Goal: Information Seeking & Learning: Check status

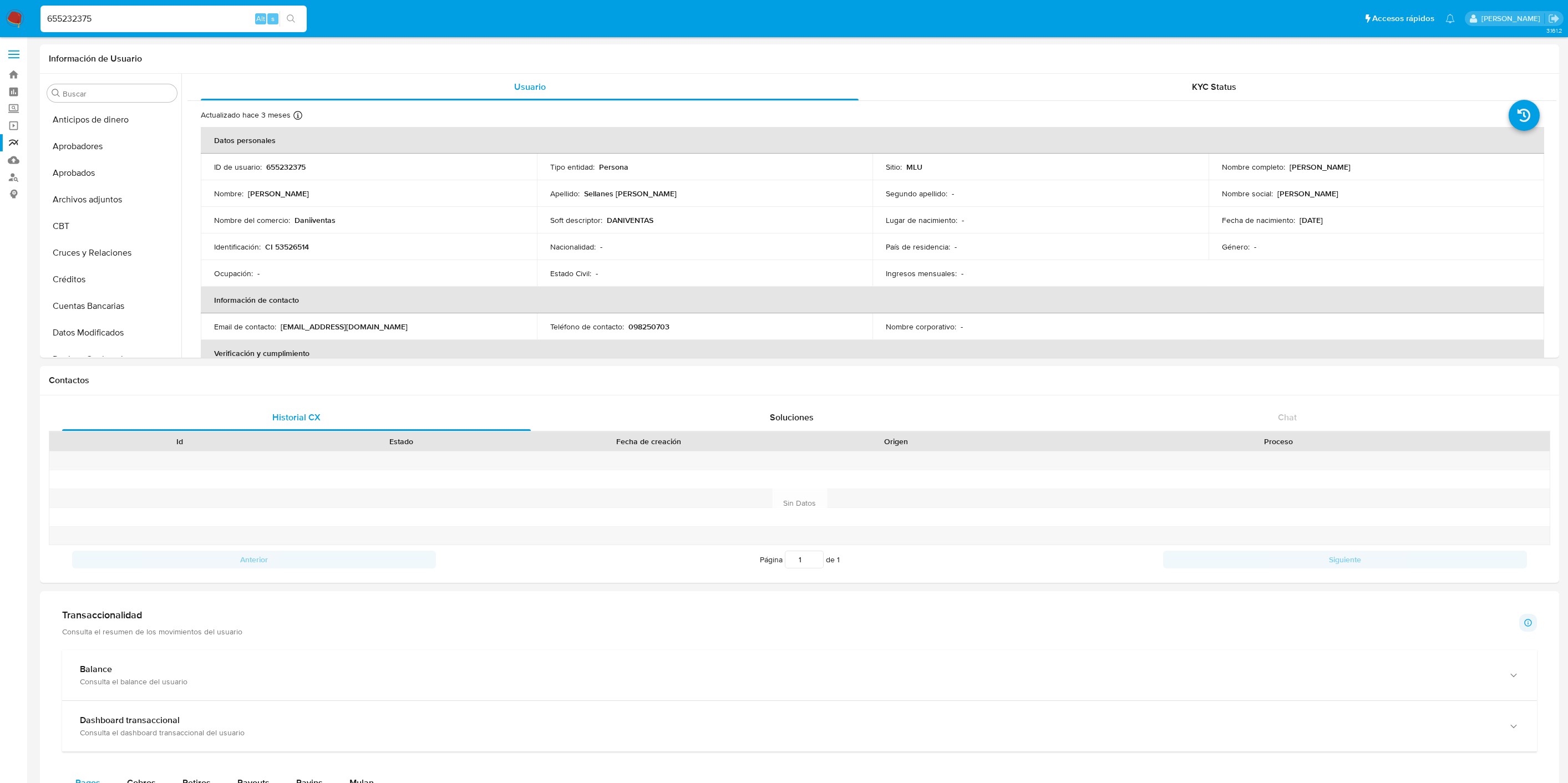
select select "10"
click at [12, 24] on img at bounding box center [15, 18] width 19 height 19
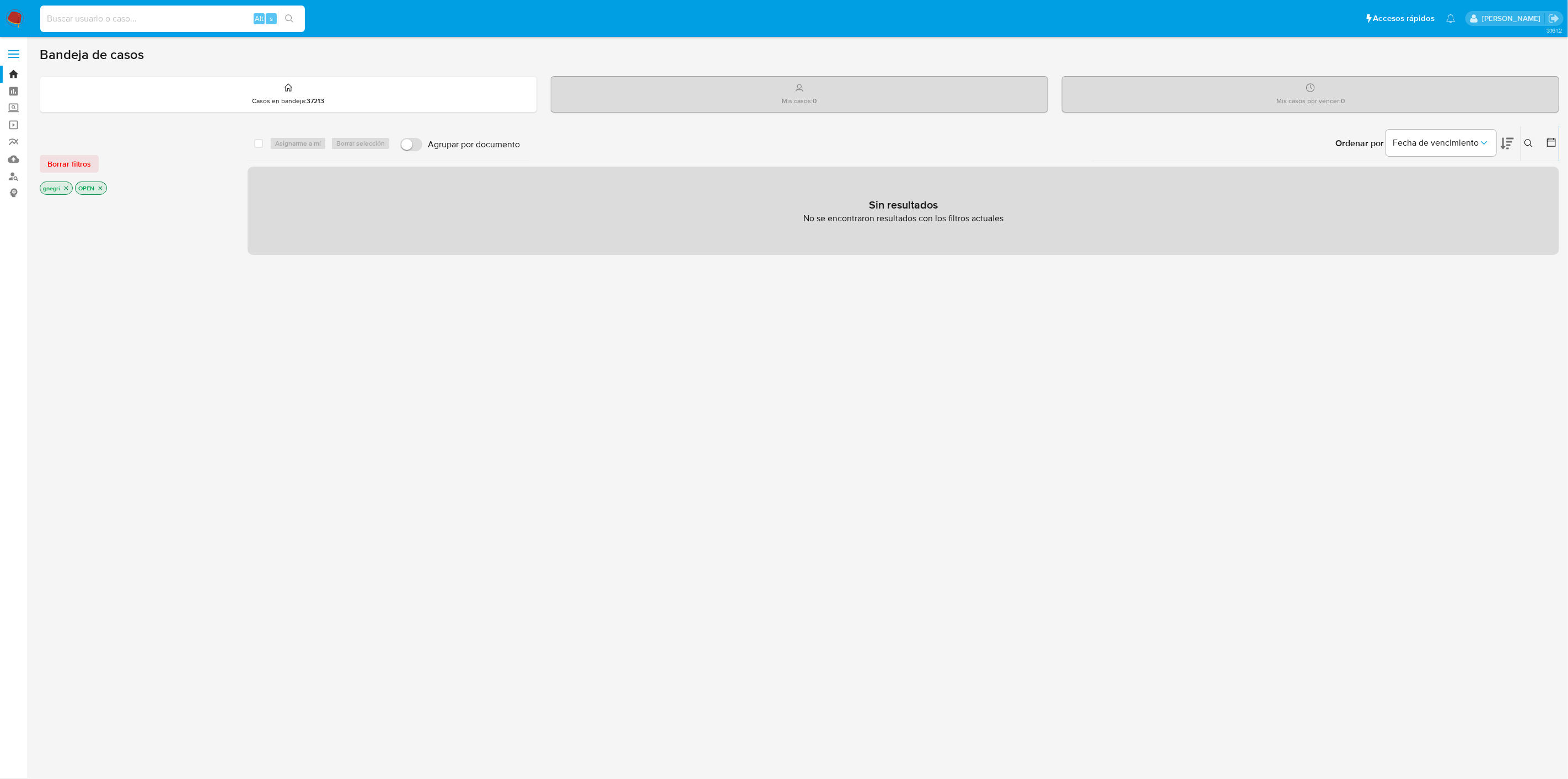
click at [129, 16] on input at bounding box center [172, 19] width 265 height 15
type input "1224021073"
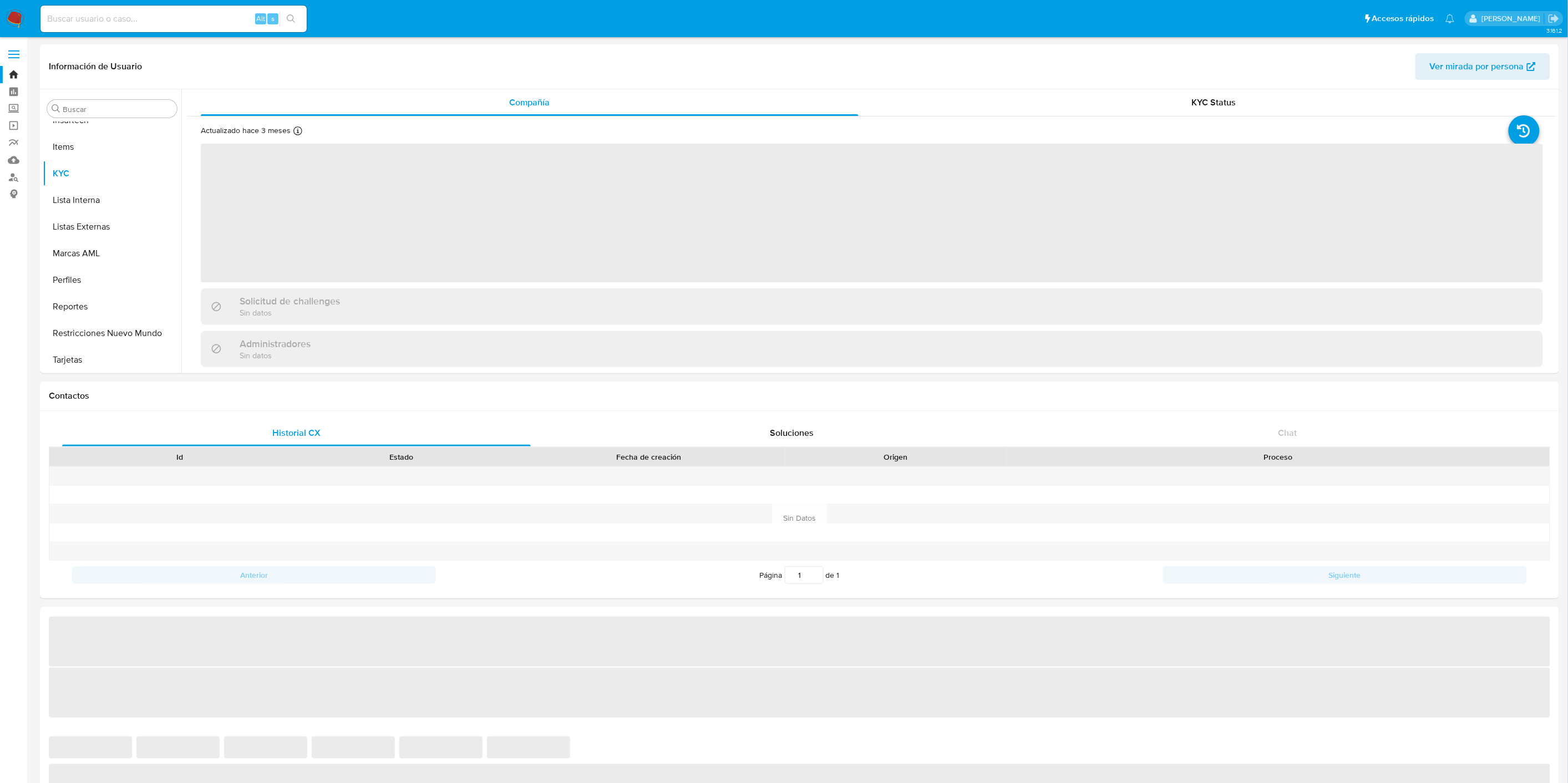
scroll to position [548, 0]
select select "10"
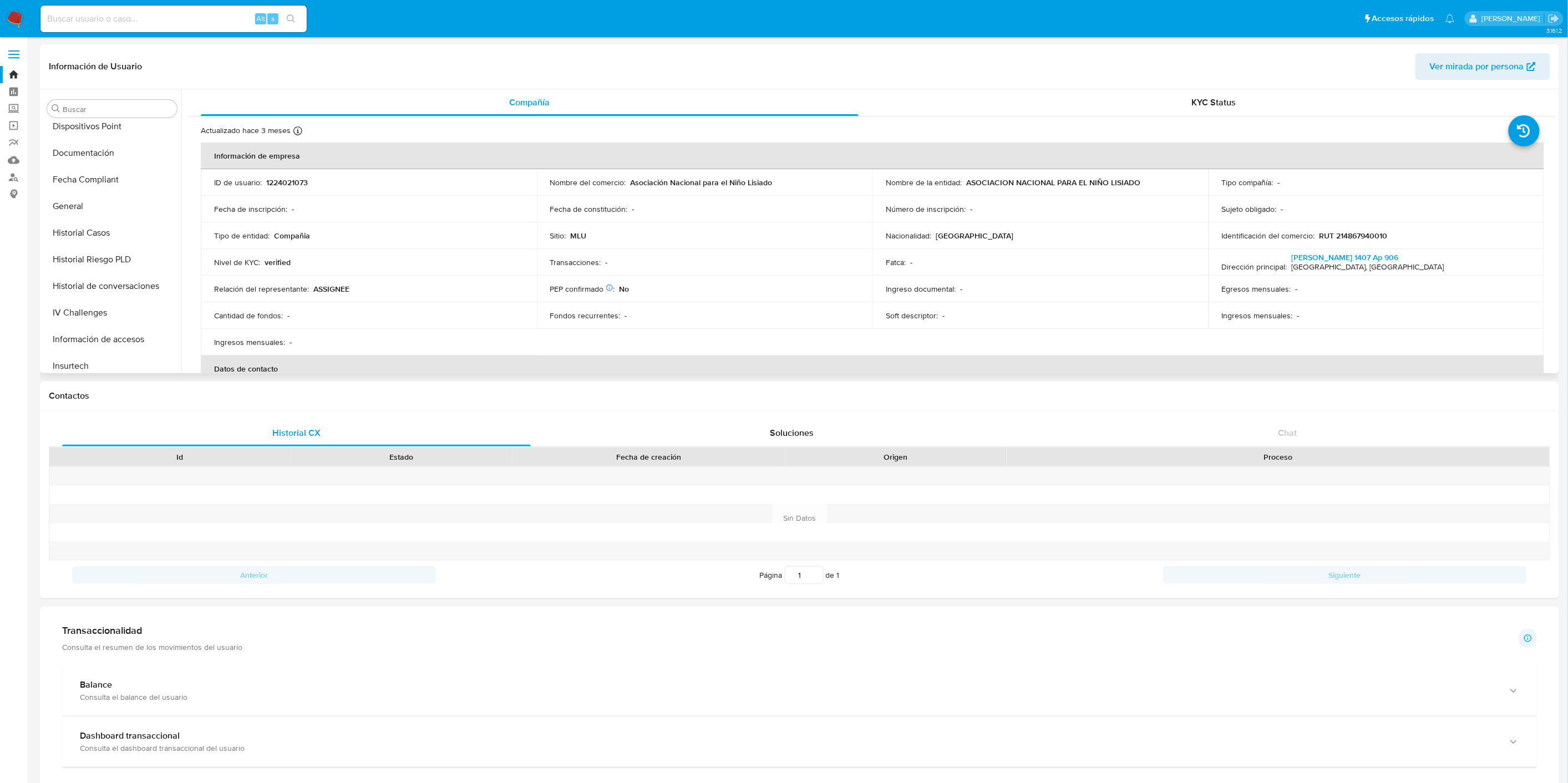
scroll to position [246, 0]
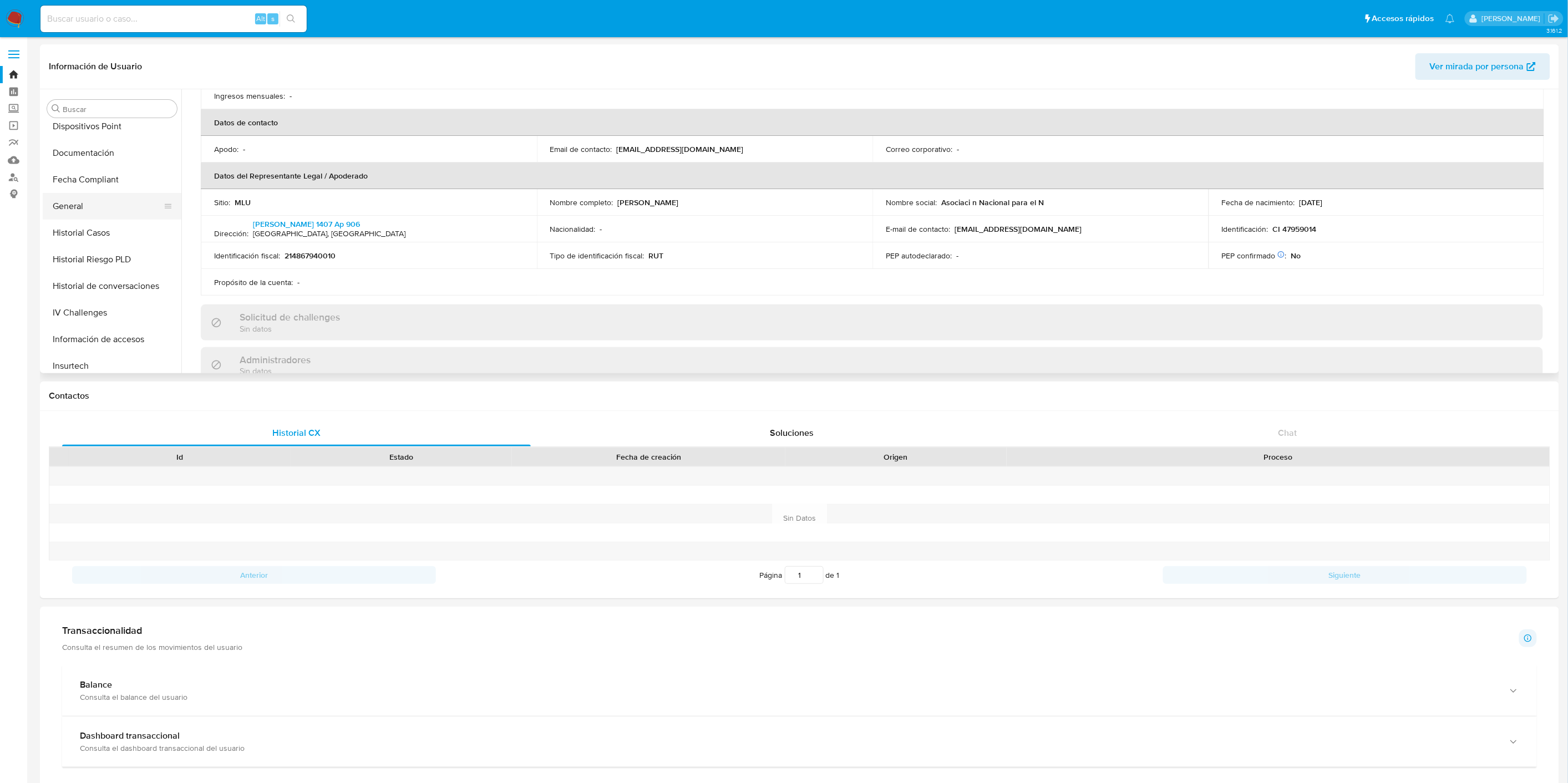
click at [130, 198] on button "General" at bounding box center [108, 206] width 130 height 26
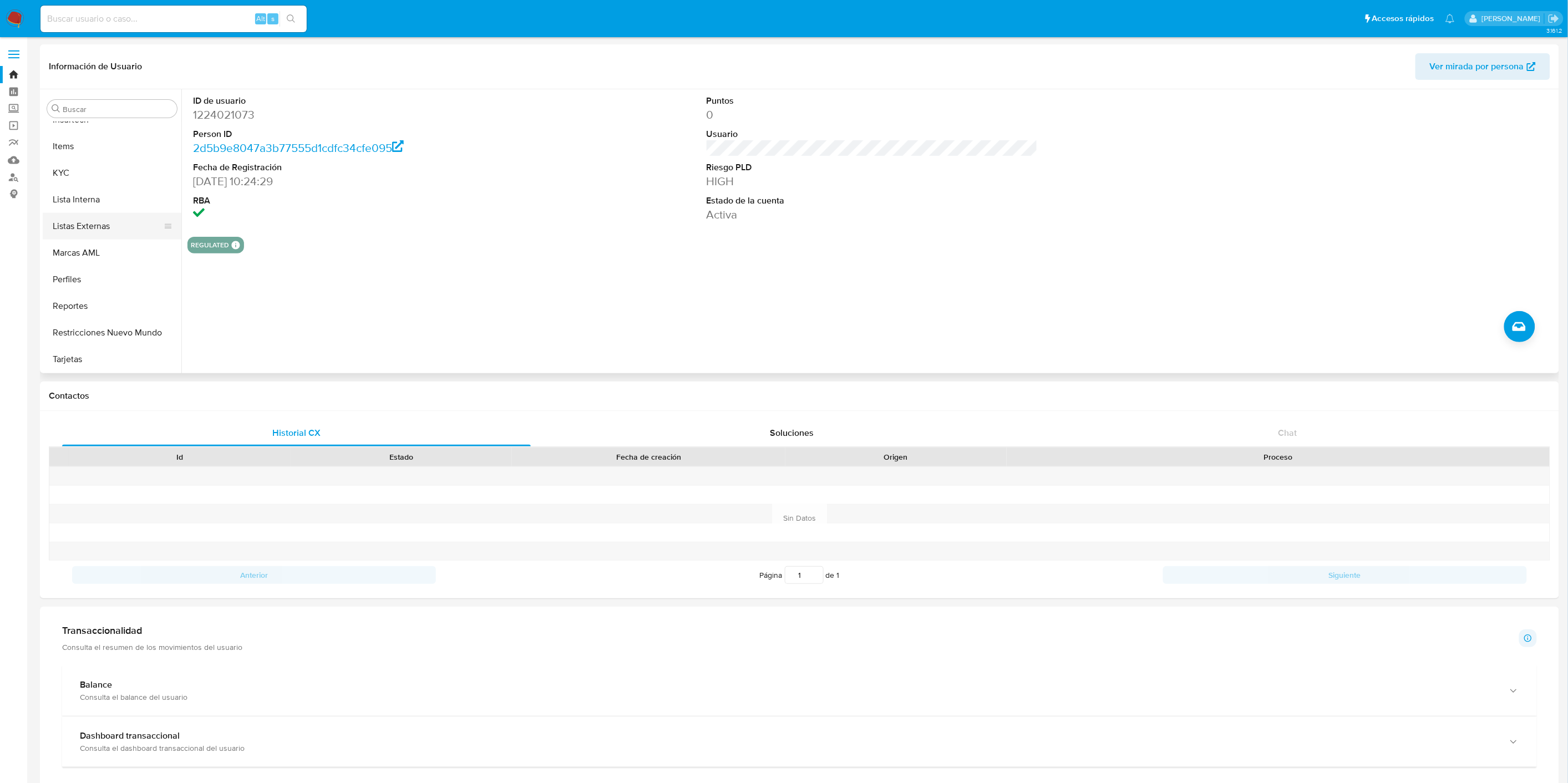
scroll to position [547, 0]
click at [118, 189] on button "Lista Interna" at bounding box center [108, 200] width 130 height 26
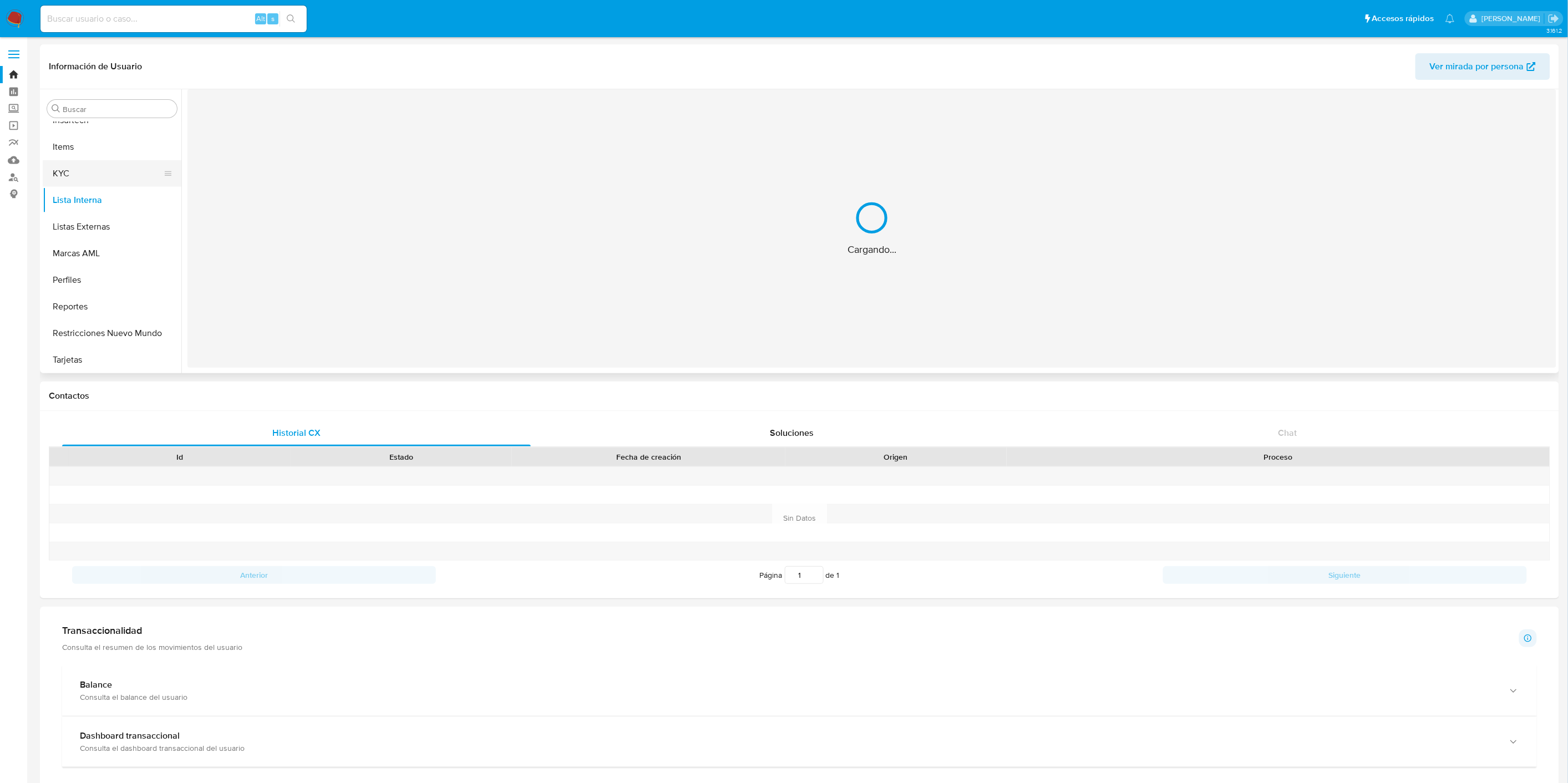
click at [117, 179] on button "KYC" at bounding box center [108, 173] width 130 height 26
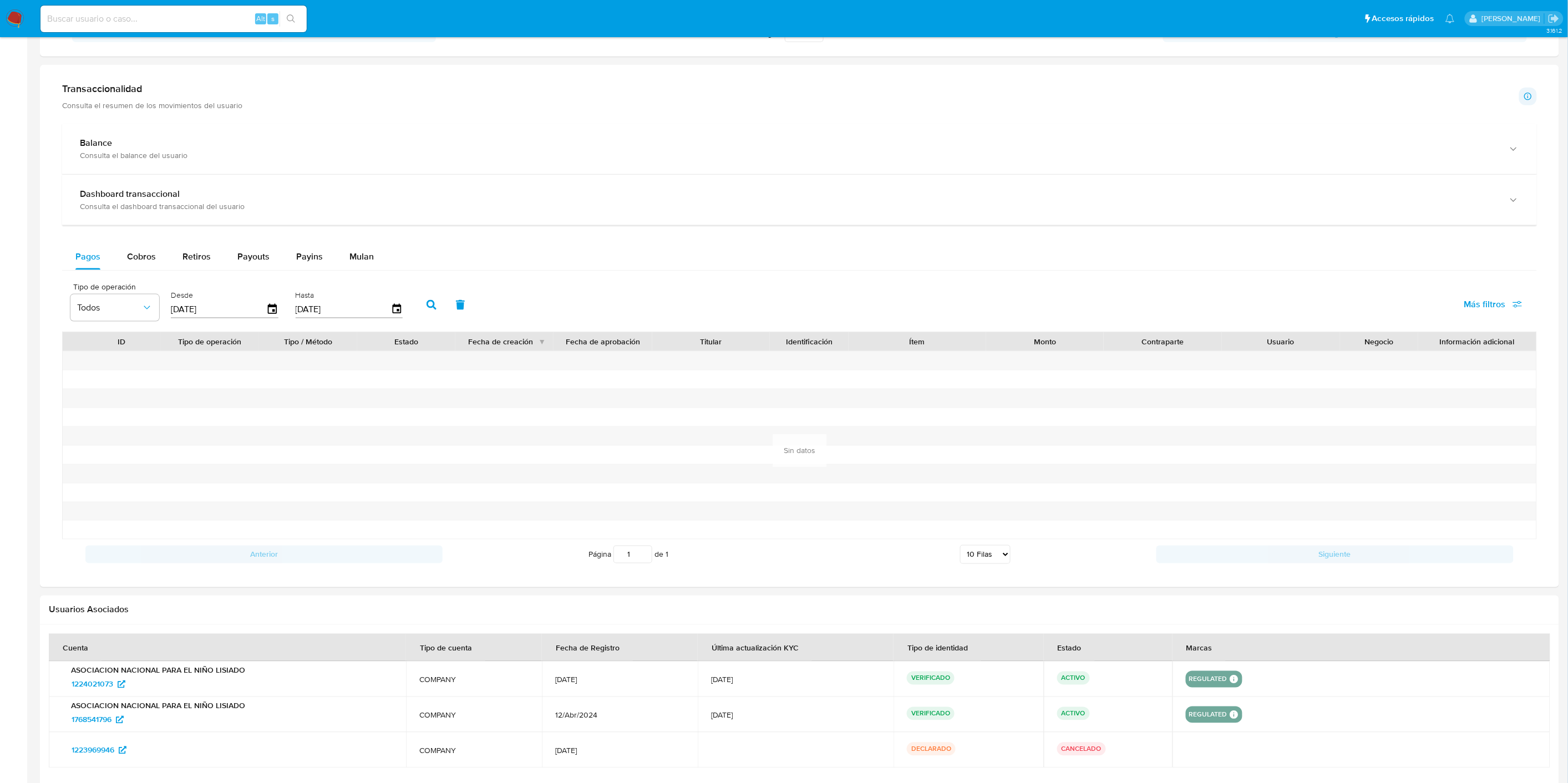
scroll to position [628, 0]
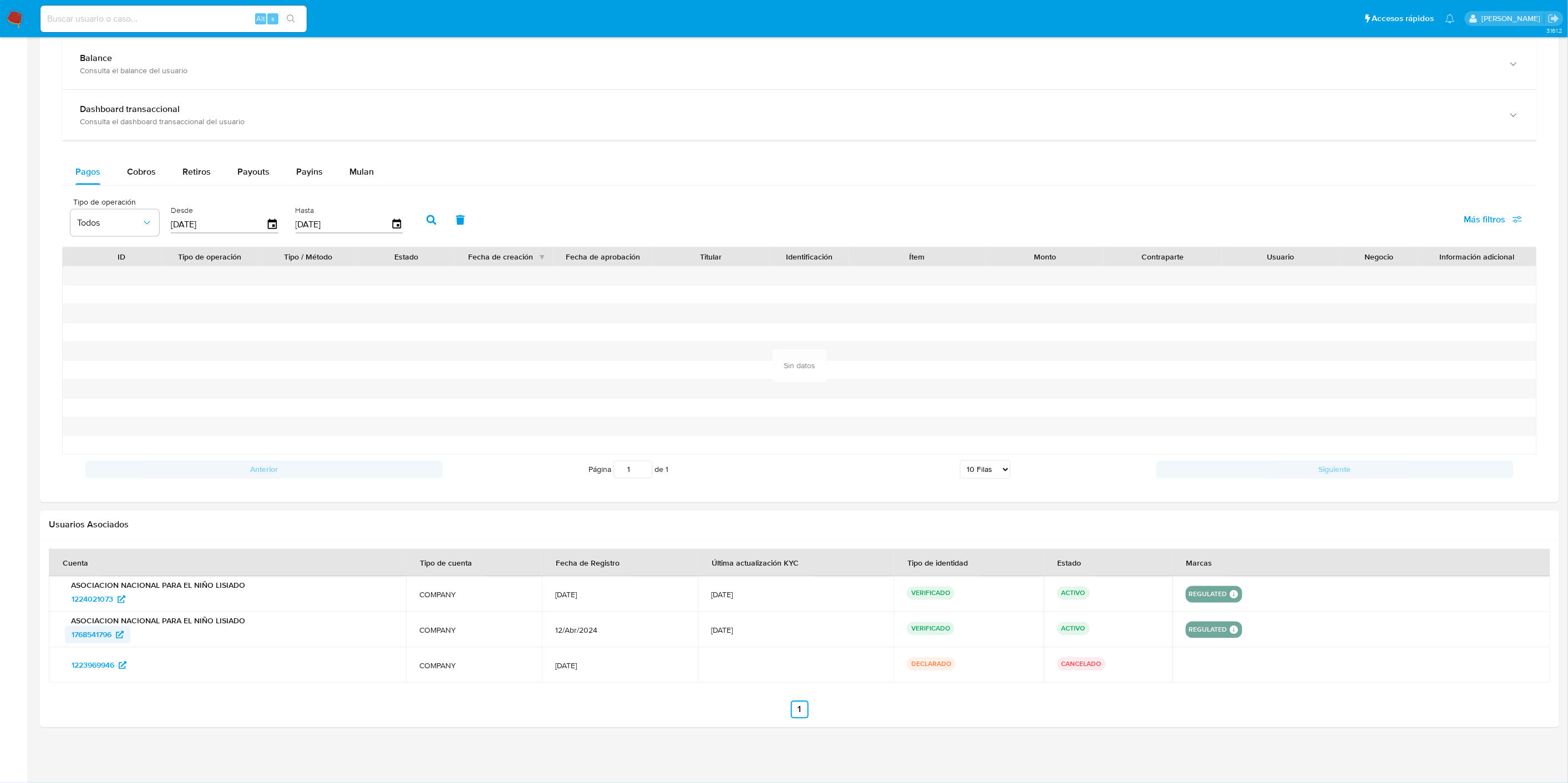
click at [80, 636] on span "1768541796" at bounding box center [91, 635] width 40 height 18
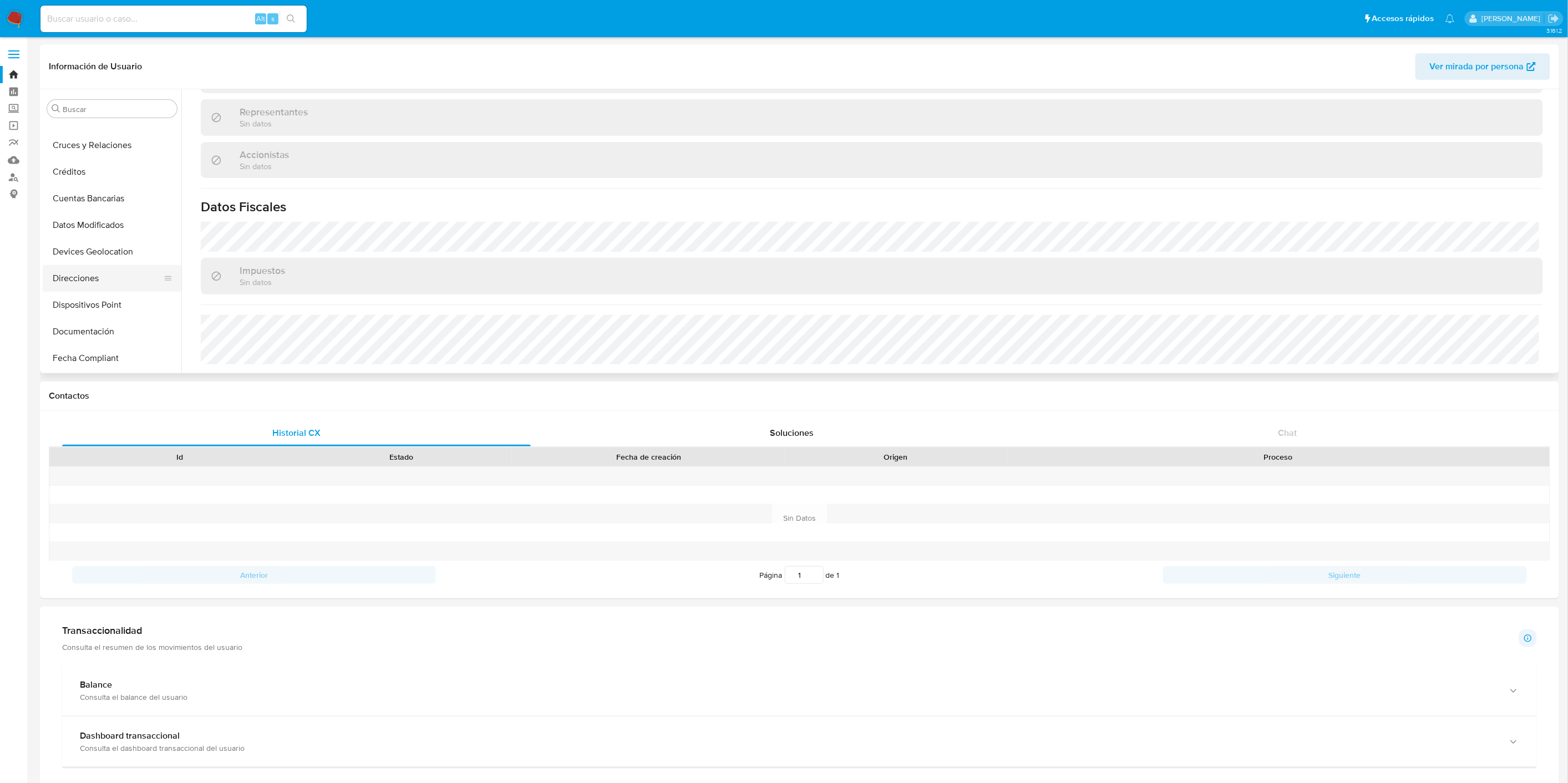
scroll to position [122, 0]
click at [121, 324] on button "Documentación" at bounding box center [108, 332] width 130 height 26
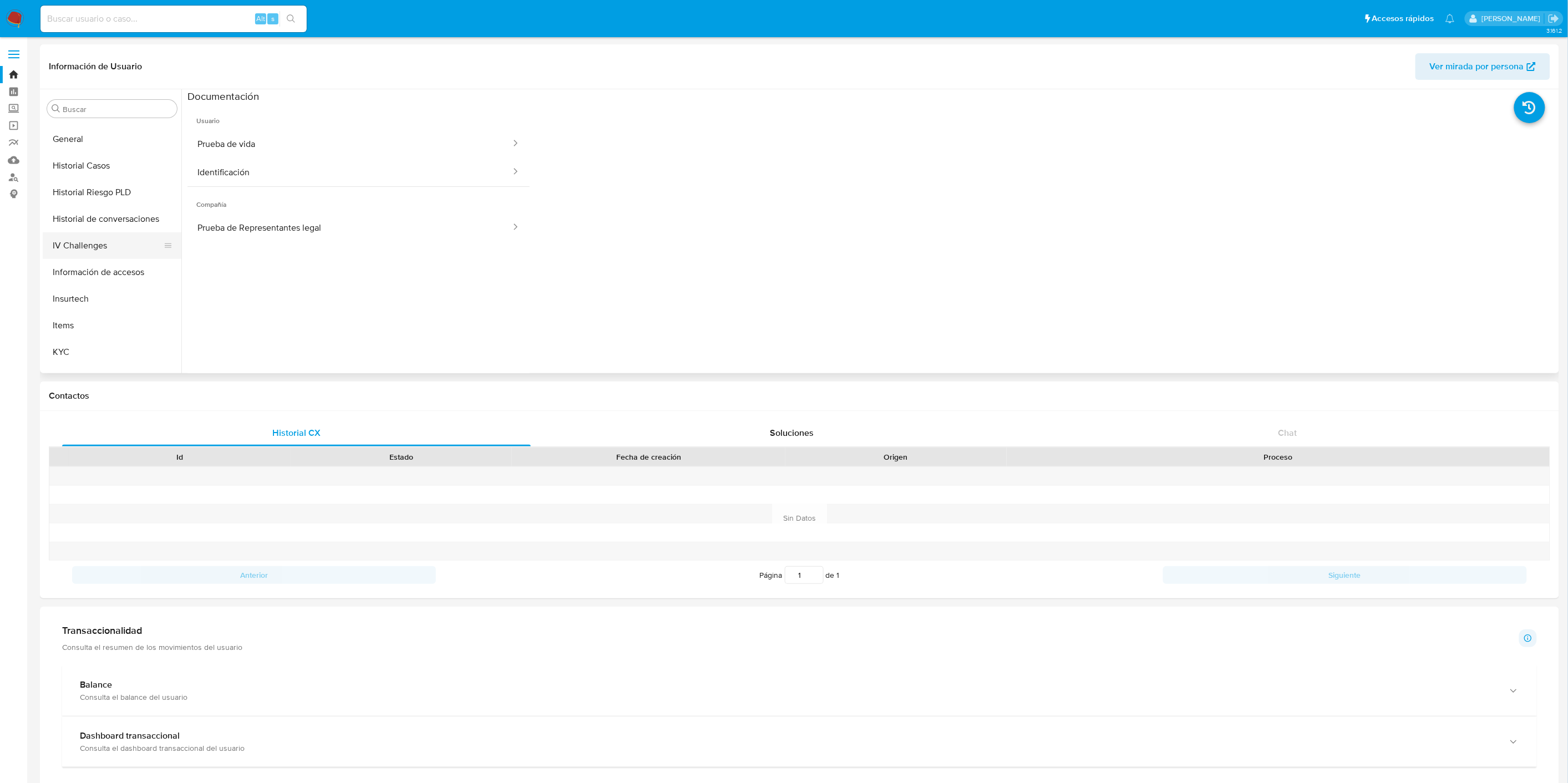
scroll to position [368, 0]
click at [84, 146] on button "General" at bounding box center [108, 140] width 130 height 26
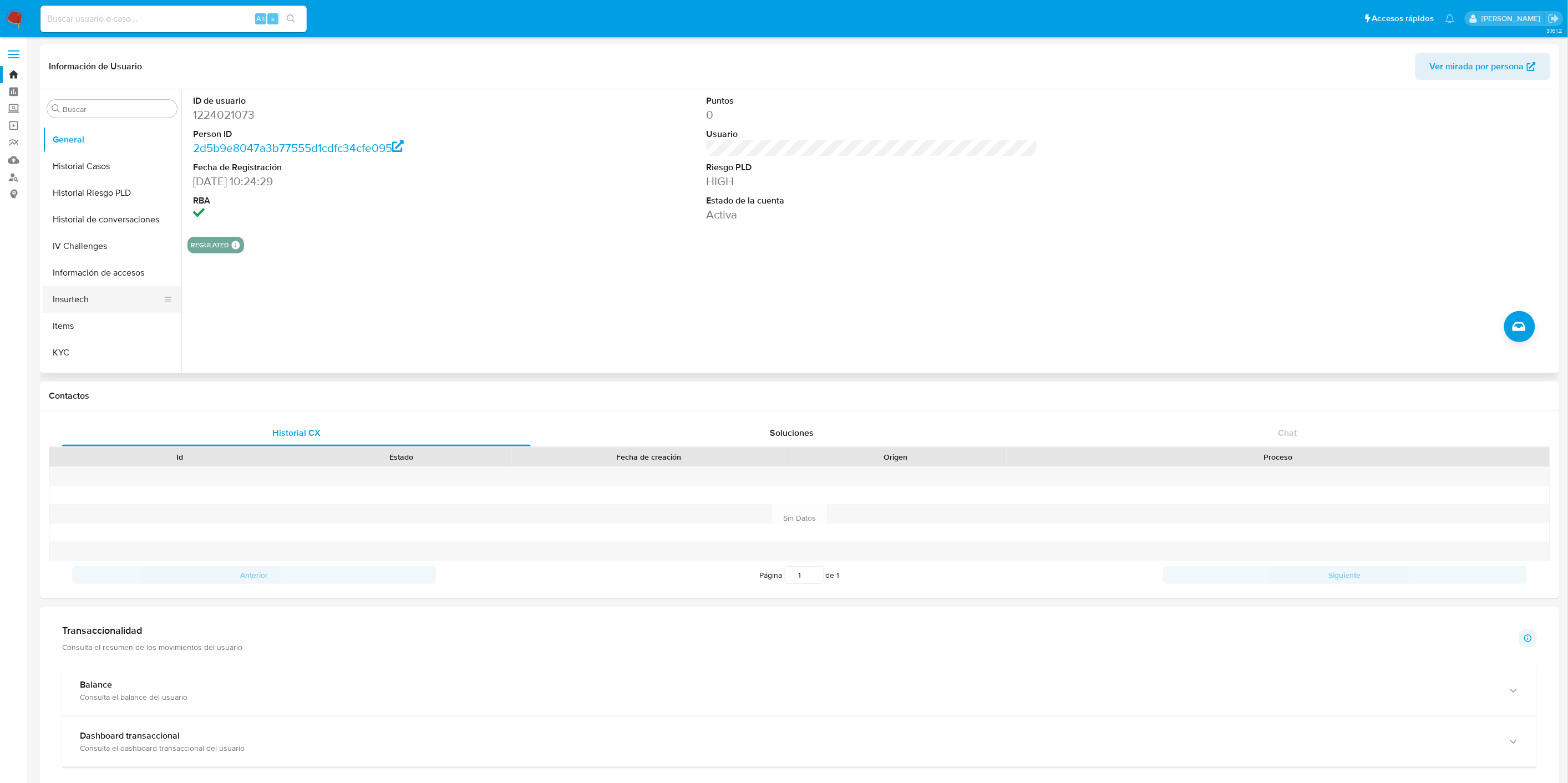
scroll to position [430, 0]
click at [121, 291] on button "KYC" at bounding box center [108, 291] width 130 height 26
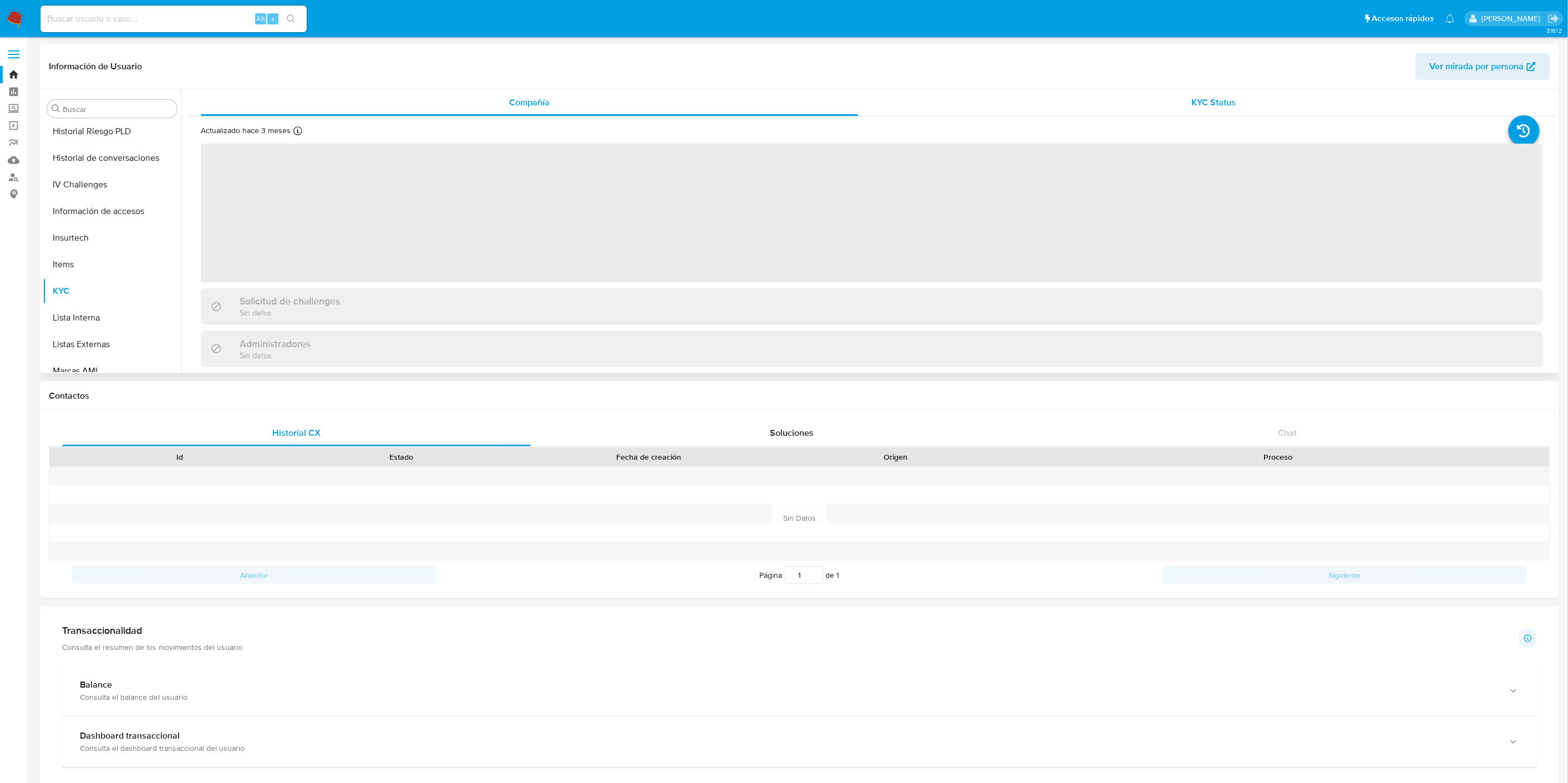
click at [1147, 100] on div "KYC Status" at bounding box center [1214, 102] width 658 height 26
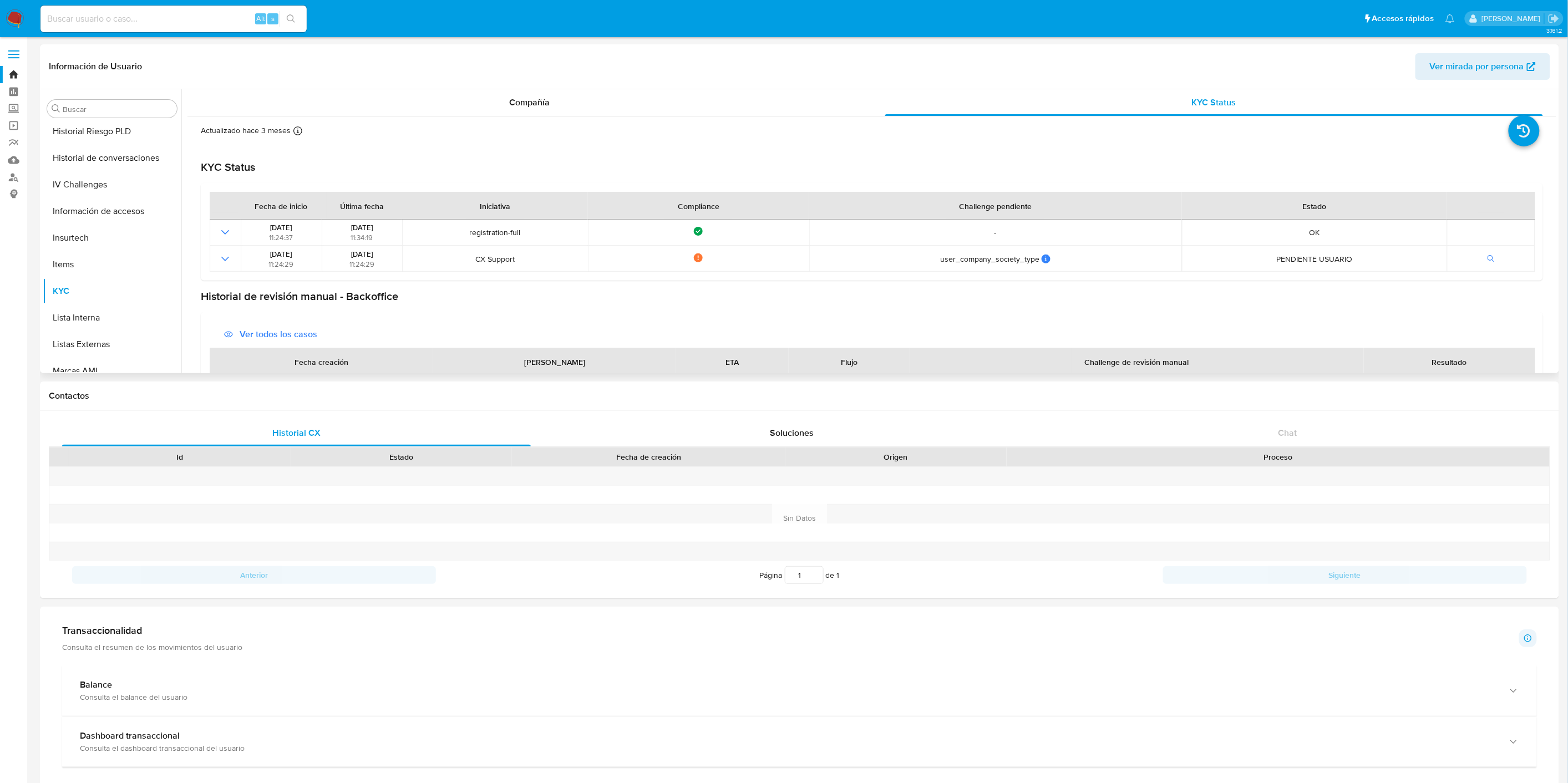
drag, startPoint x: 511, startPoint y: 231, endPoint x: 1024, endPoint y: 274, distance: 514.8
click at [1024, 274] on div "Fecha de inicio Última fecha Iniciativa Compliance Challenge pendiente Estado 2…" at bounding box center [872, 231] width 1342 height 97
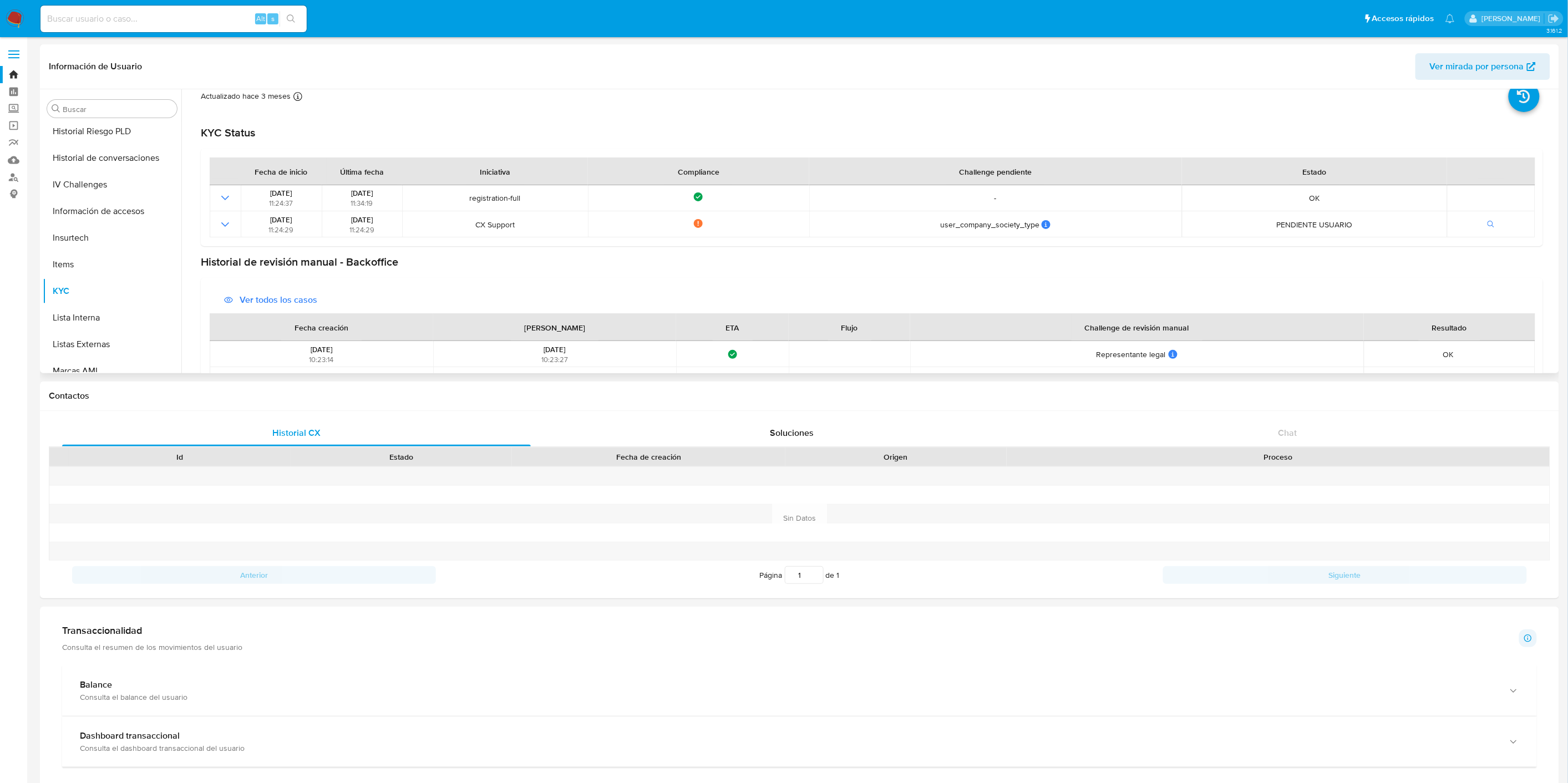
scroll to position [0, 0]
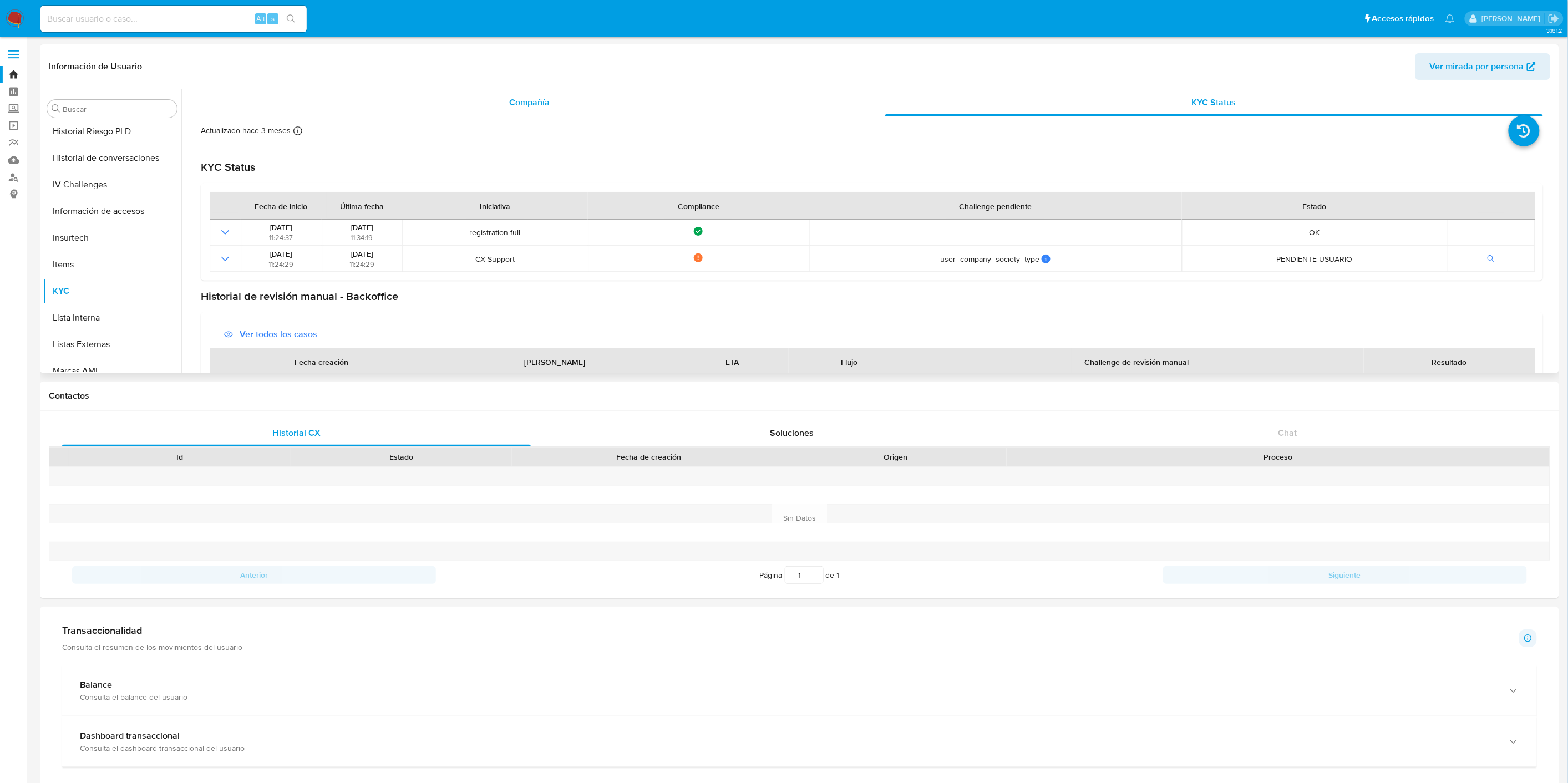
click at [463, 109] on div "Compañía" at bounding box center [530, 102] width 658 height 26
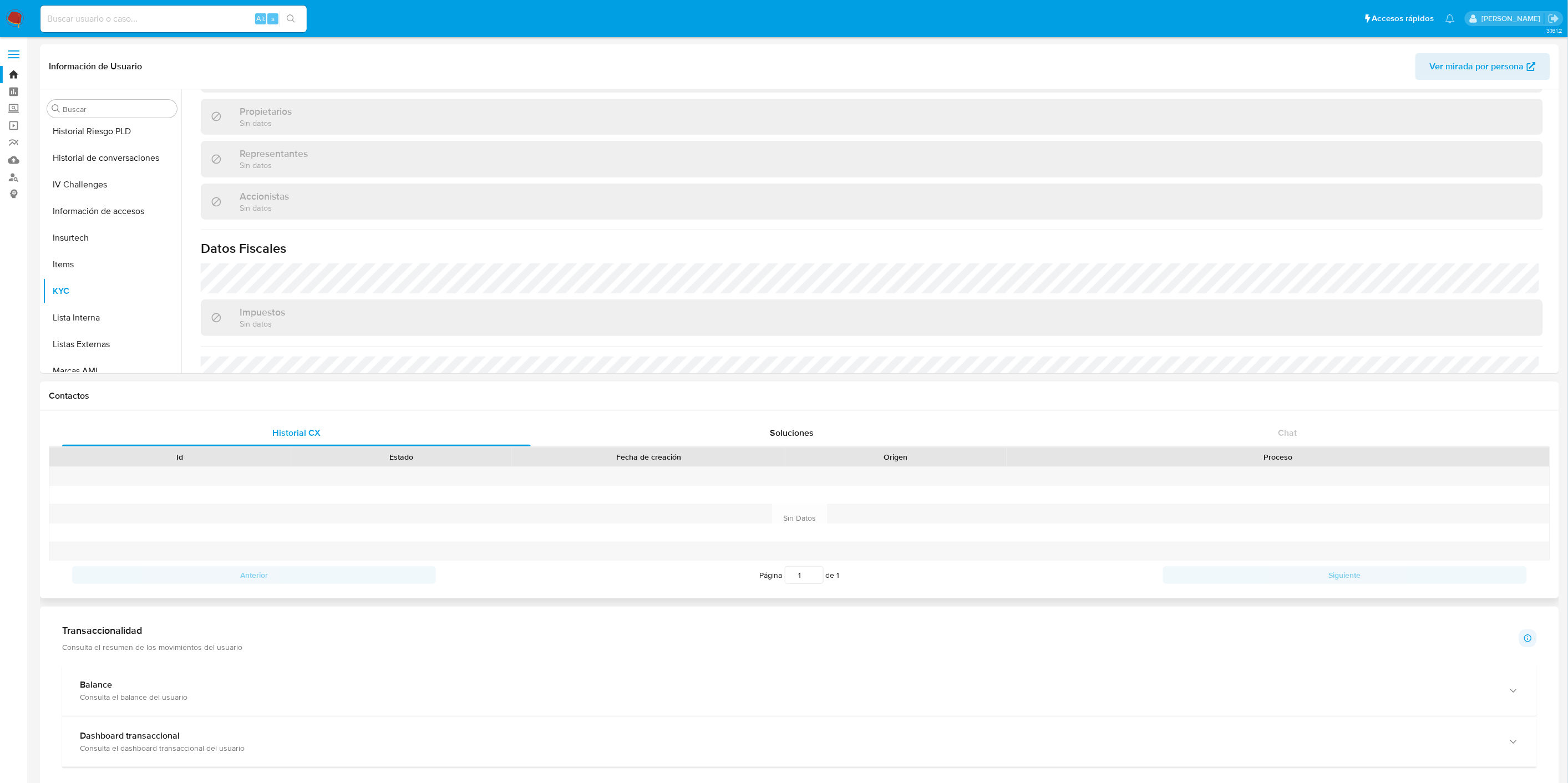
scroll to position [559, 0]
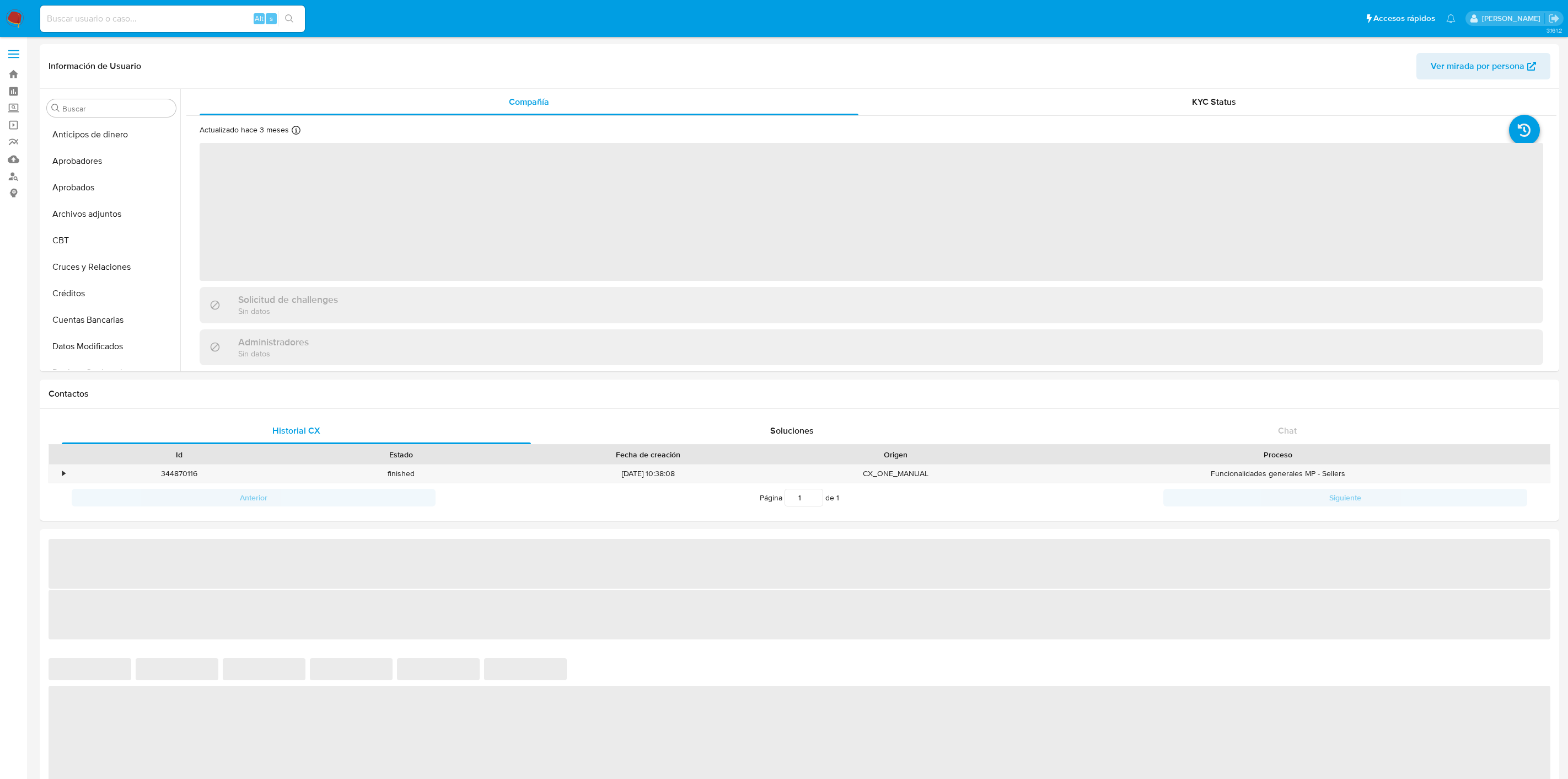
select select "10"
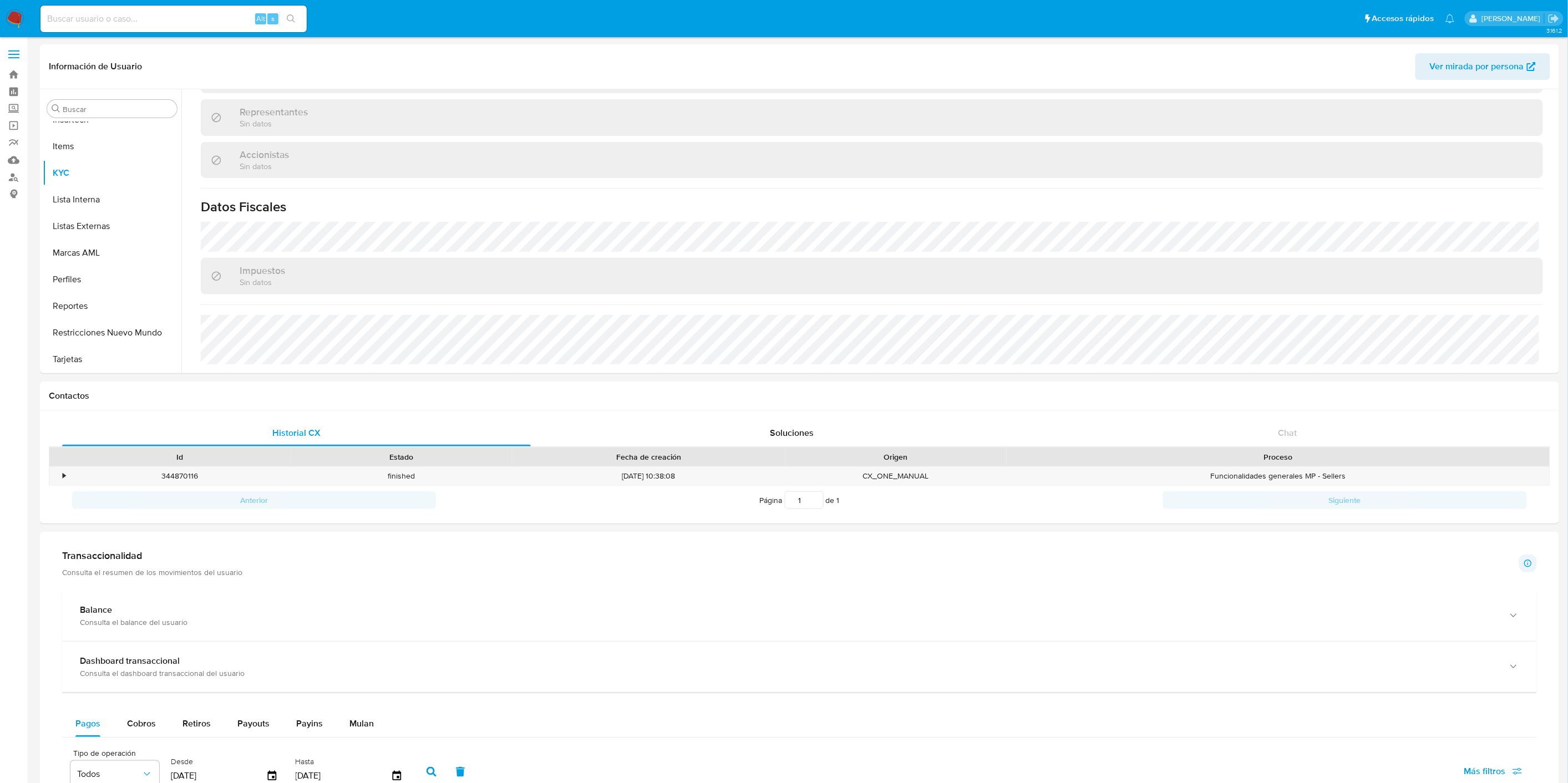
scroll to position [621, 0]
